Goal: Information Seeking & Learning: Learn about a topic

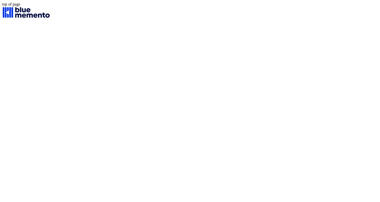
scroll to position [8490294, 0]
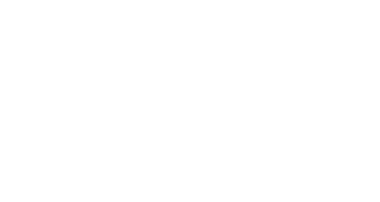
scroll to position [8490294, 0]
